Goal: Task Accomplishment & Management: Manage account settings

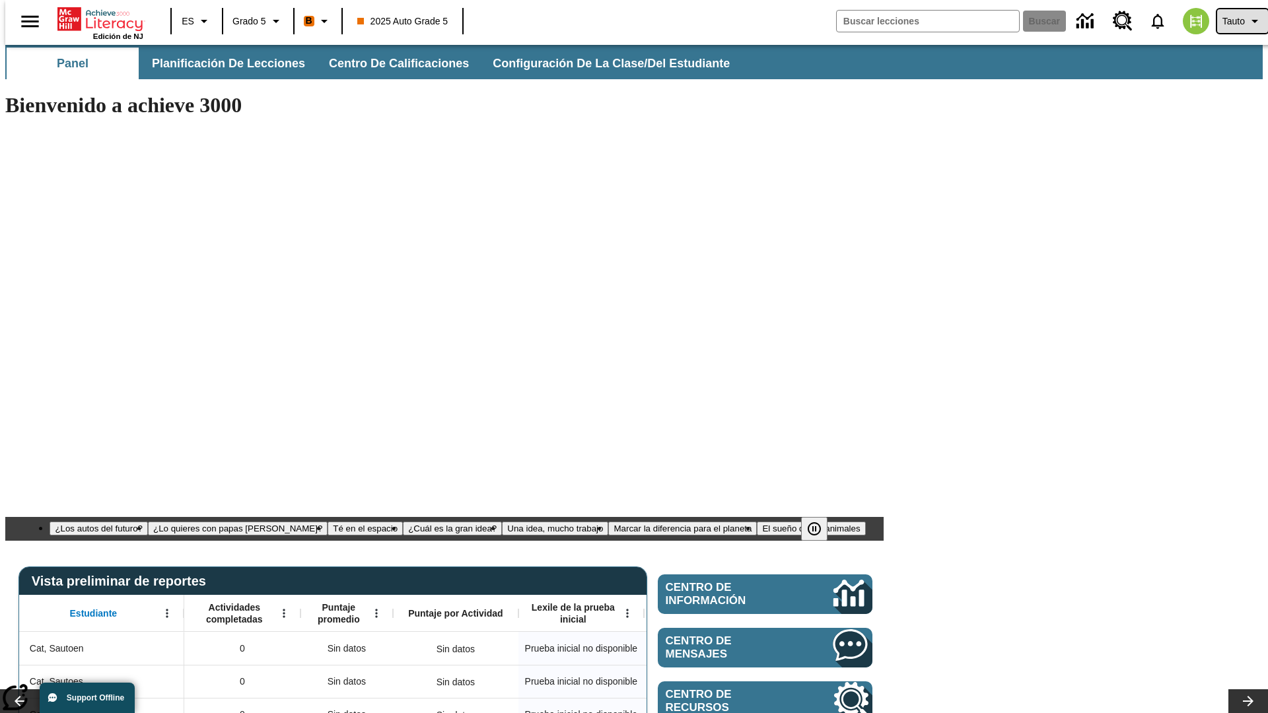
click at [1236, 21] on span "Tauto" at bounding box center [1234, 22] width 22 height 14
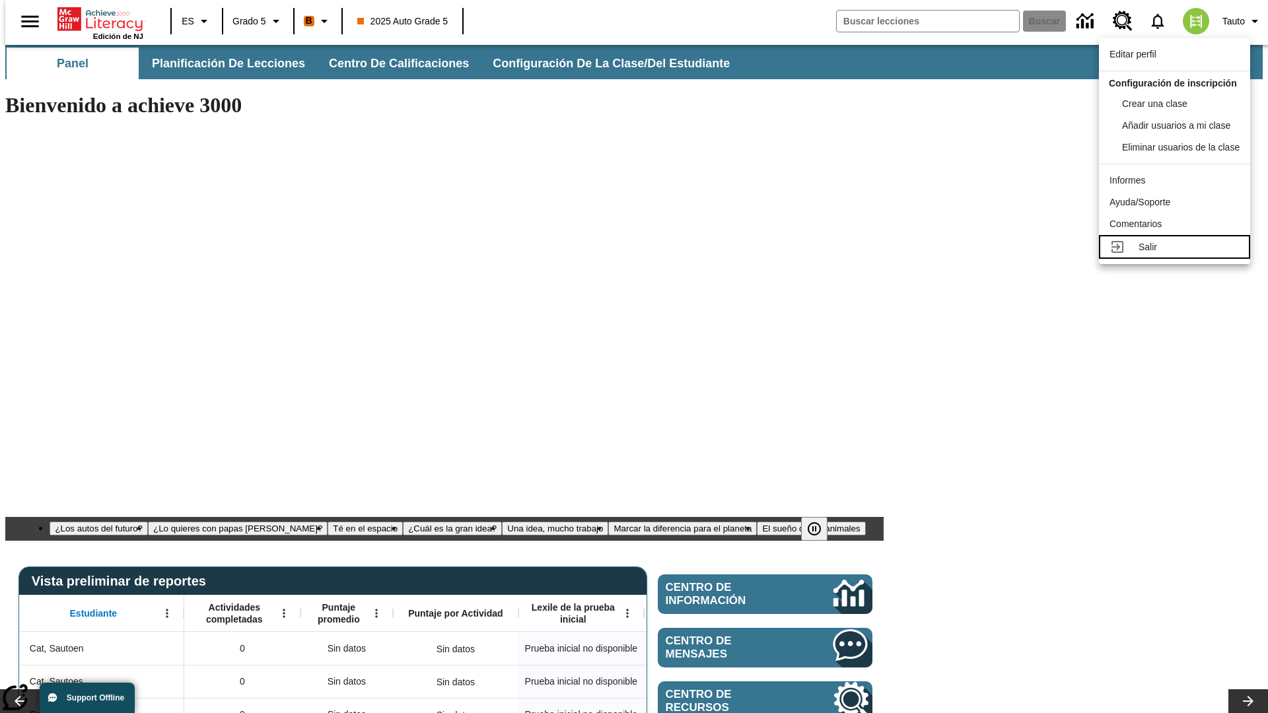
click at [1178, 254] on div "Salir" at bounding box center [1189, 247] width 101 height 14
